Goal: Task Accomplishment & Management: Manage account settings

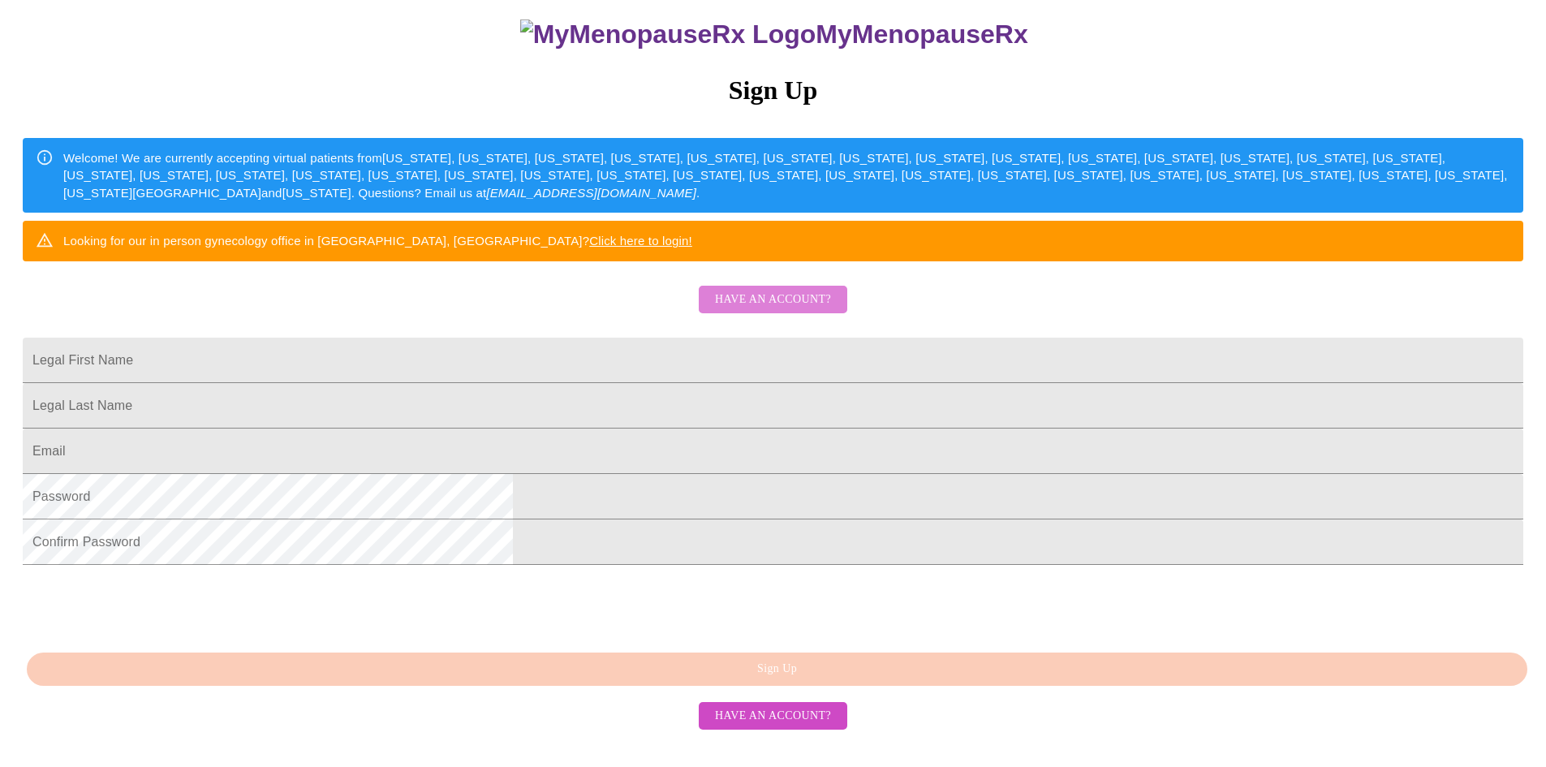
click at [790, 290] on span "Have an account?" at bounding box center [773, 300] width 116 height 20
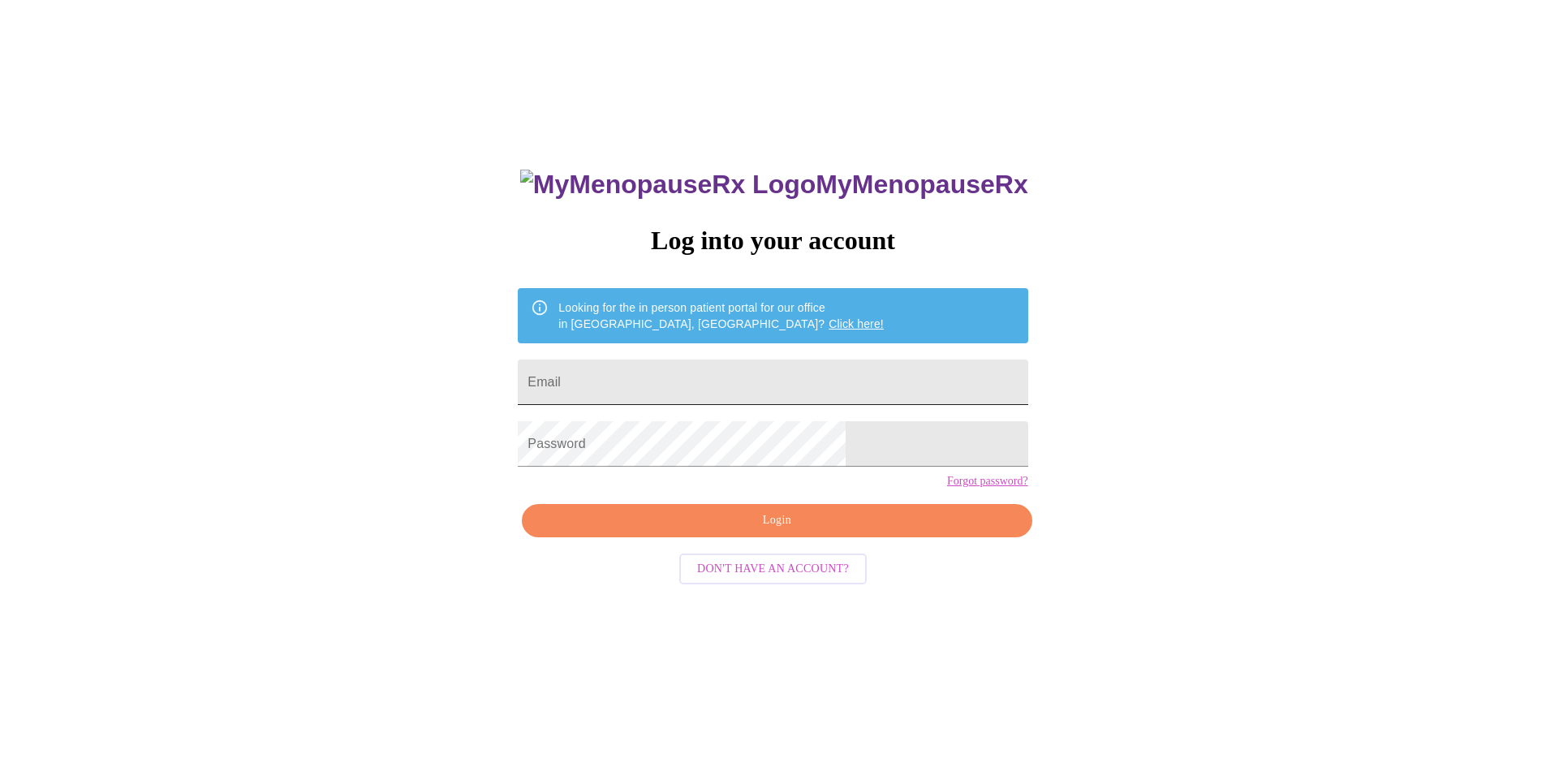
click at [660, 365] on input "Email" at bounding box center [773, 381] width 510 height 45
click at [635, 378] on input "Email" at bounding box center [773, 381] width 510 height 45
type input "[PERSON_NAME][EMAIL_ADDRESS][PERSON_NAME][PERSON_NAME][DOMAIN_NAME]"
click at [773, 531] on span "Login" at bounding box center [776, 520] width 472 height 20
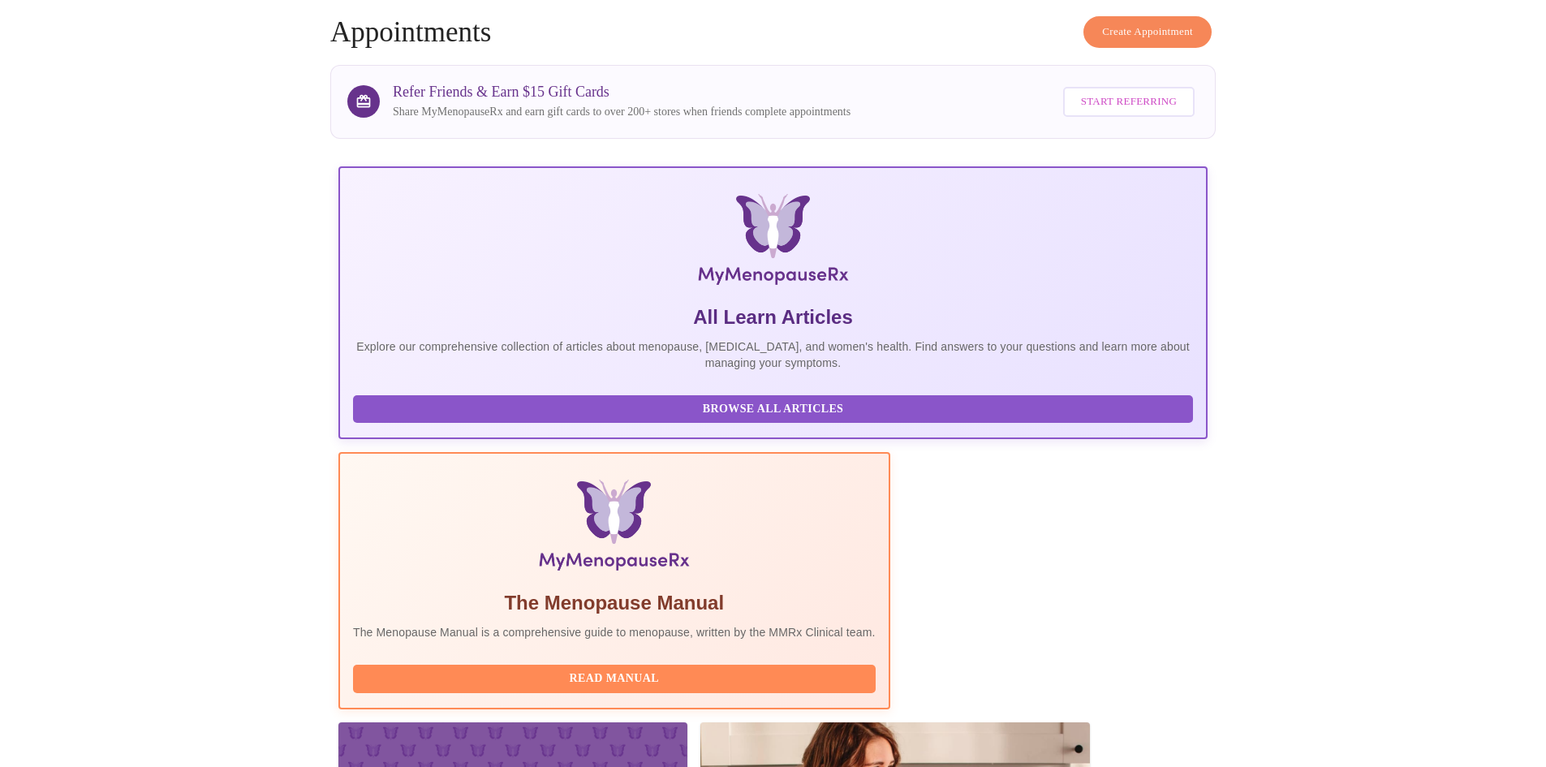
scroll to position [122, 0]
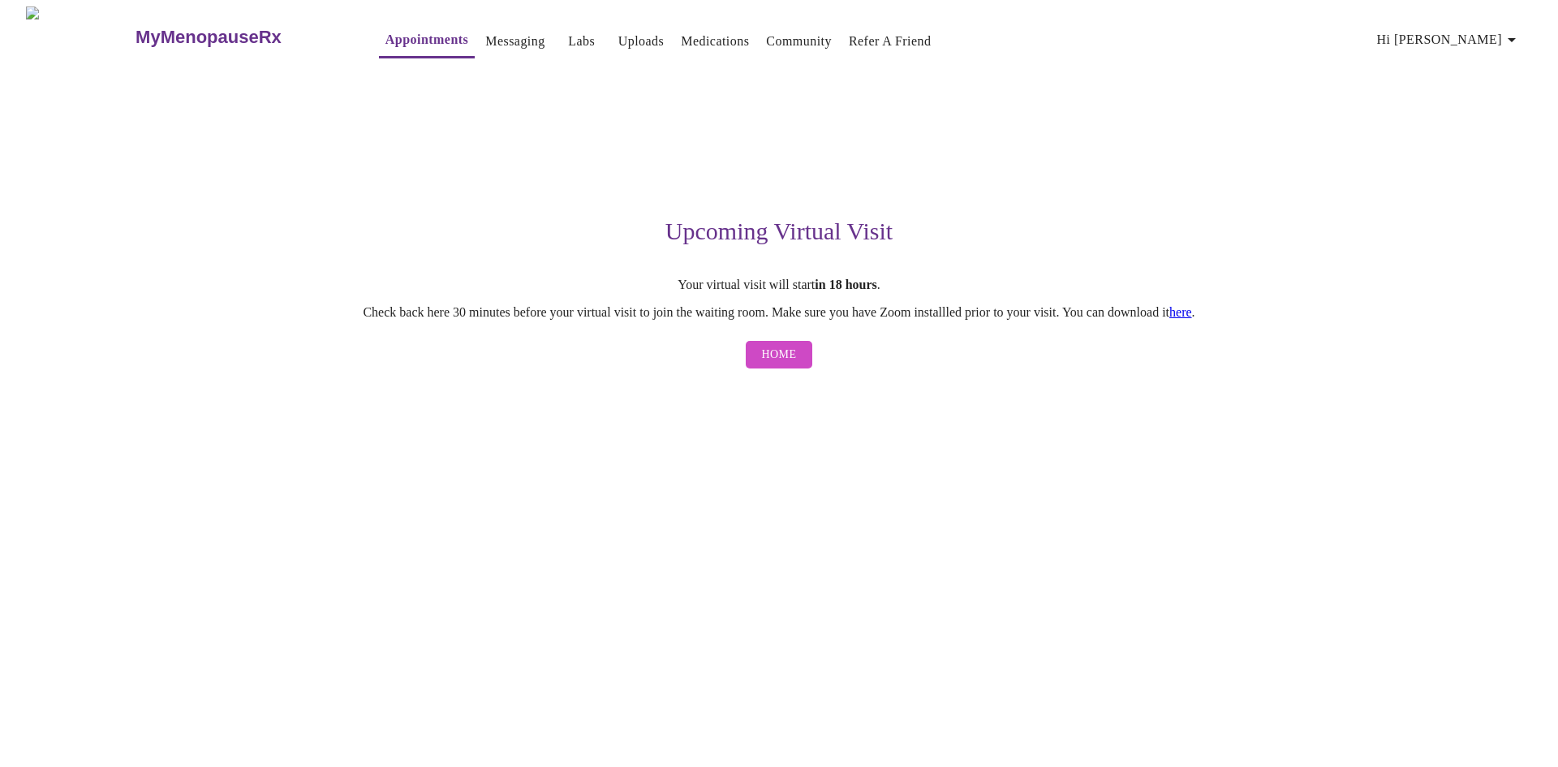
click at [1192, 314] on link "here" at bounding box center [1180, 312] width 23 height 14
